Goal: Find specific page/section: Find specific page/section

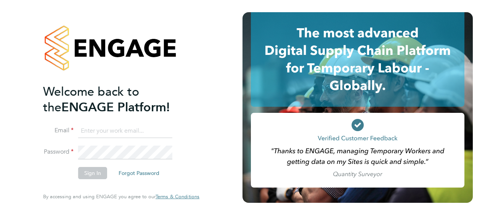
type input "sean.goode@vistry.co.uk"
click at [100, 172] on button "Sign In" at bounding box center [92, 173] width 29 height 12
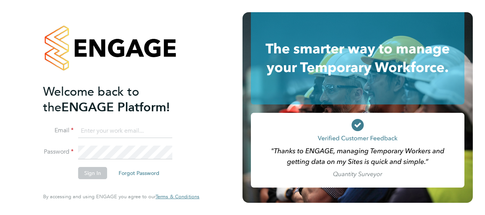
type input "sean.goode@vistry.co.uk"
click at [99, 179] on button "Sign In" at bounding box center [92, 173] width 29 height 12
